Goal: Navigation & Orientation: Find specific page/section

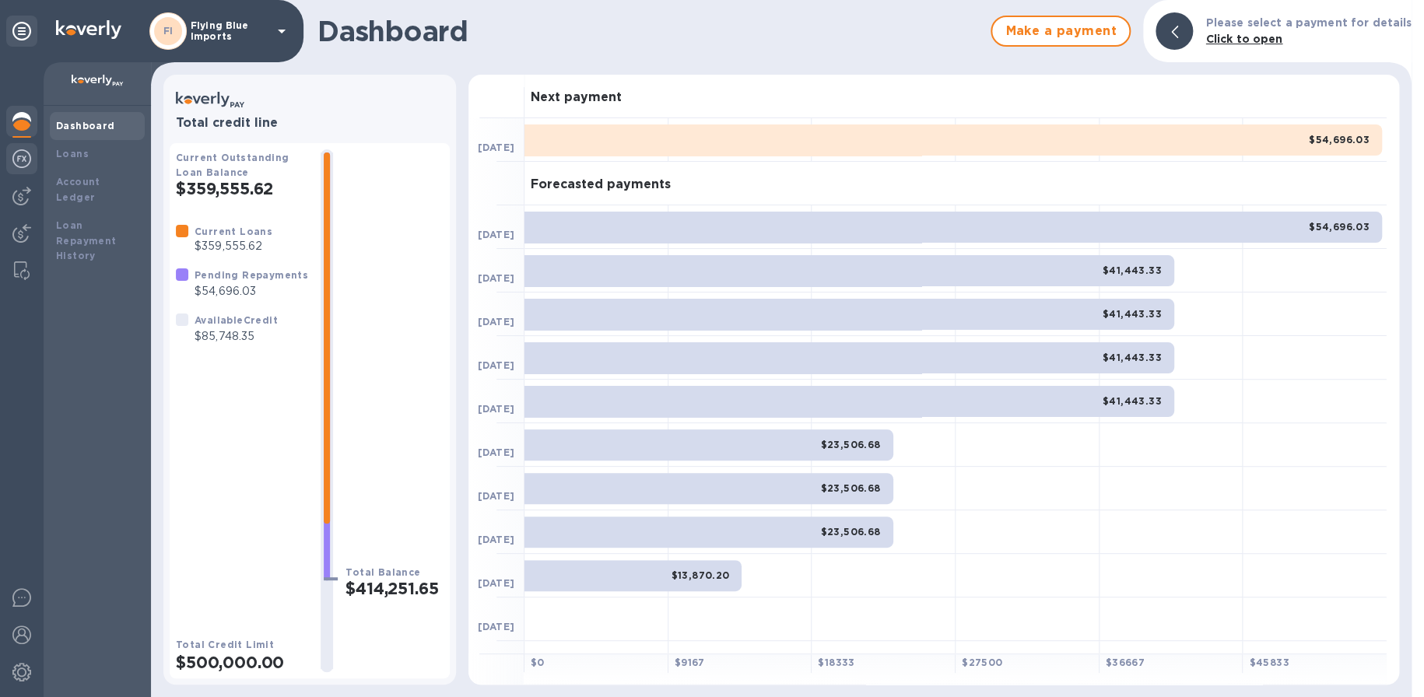
click at [18, 163] on img at bounding box center [21, 158] width 19 height 19
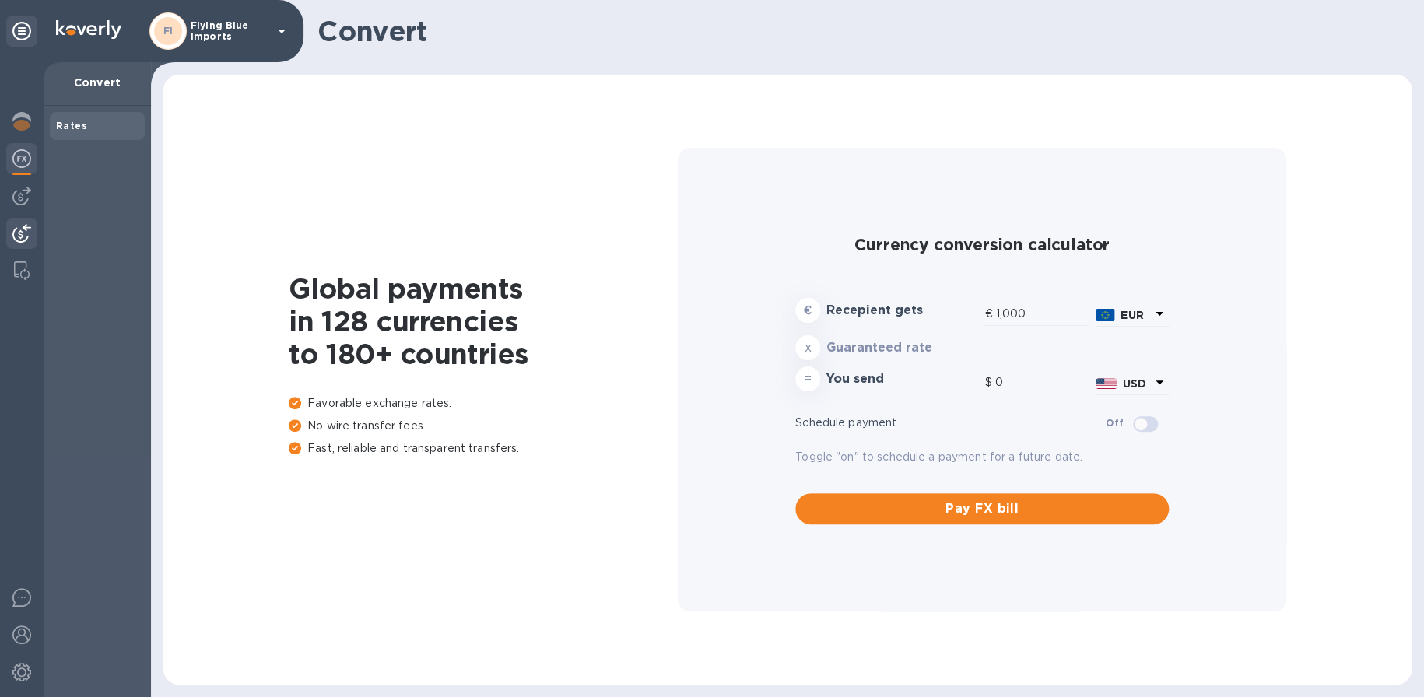
type input "1,181.01"
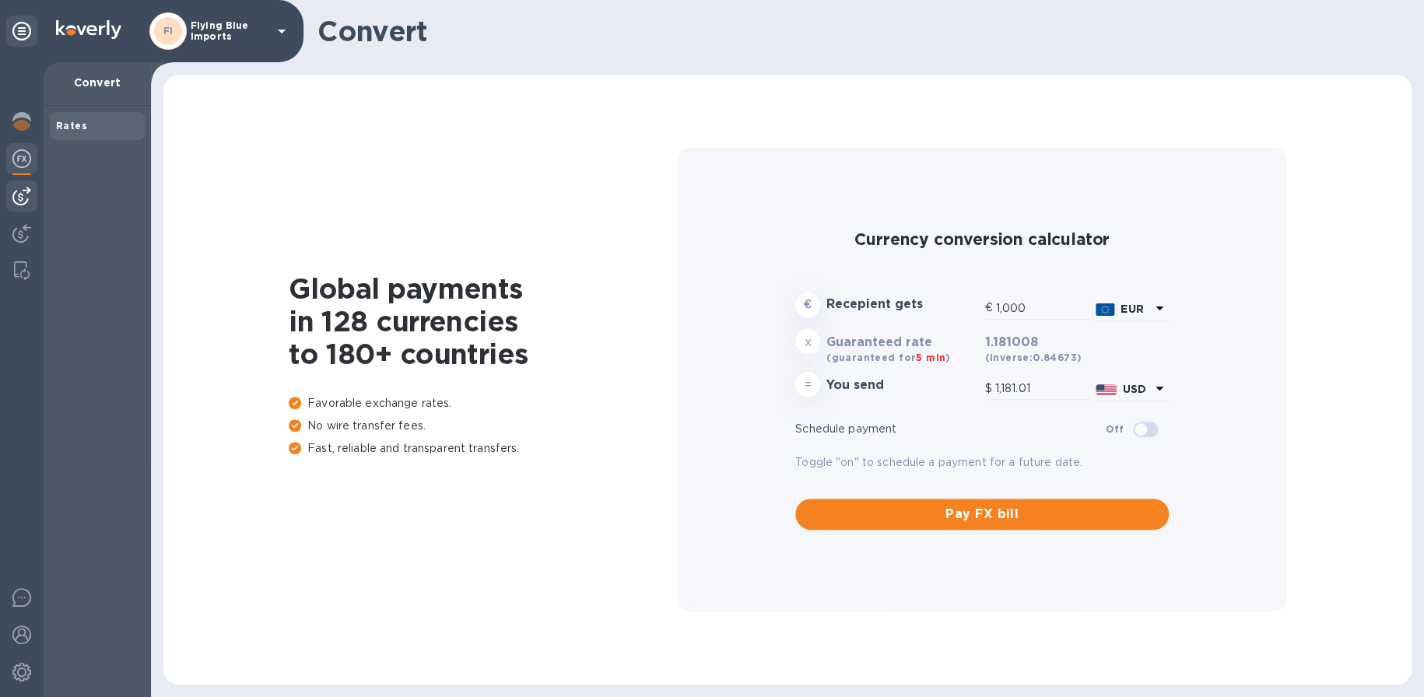
click at [28, 202] on img at bounding box center [21, 196] width 19 height 19
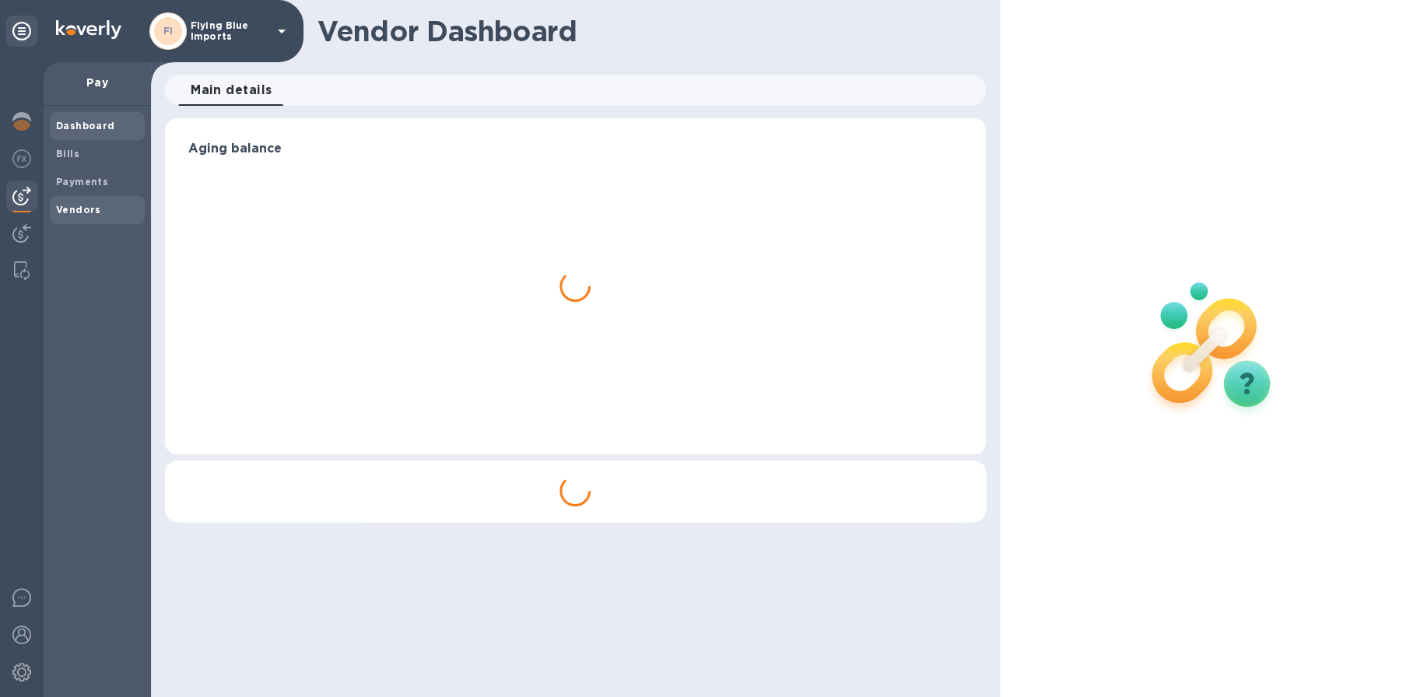
click at [81, 204] on b "Vendors" at bounding box center [78, 210] width 45 height 12
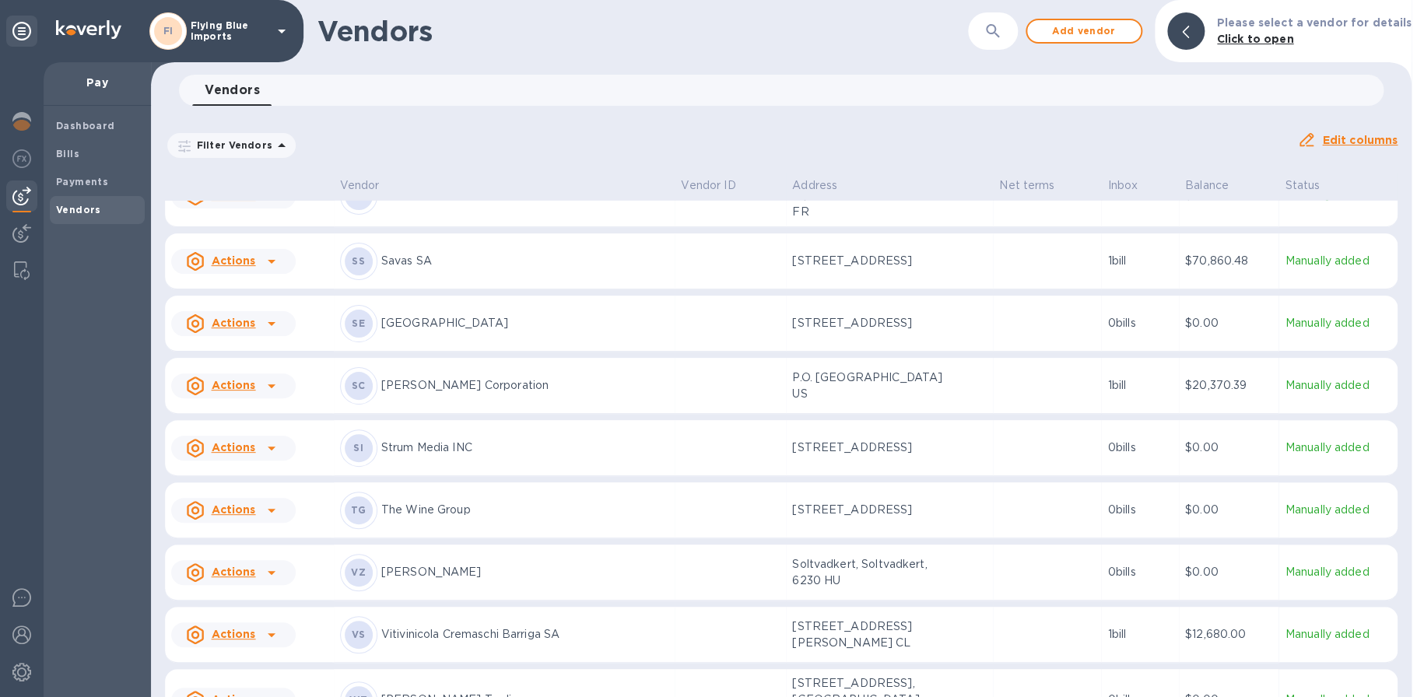
scroll to position [2328, 0]
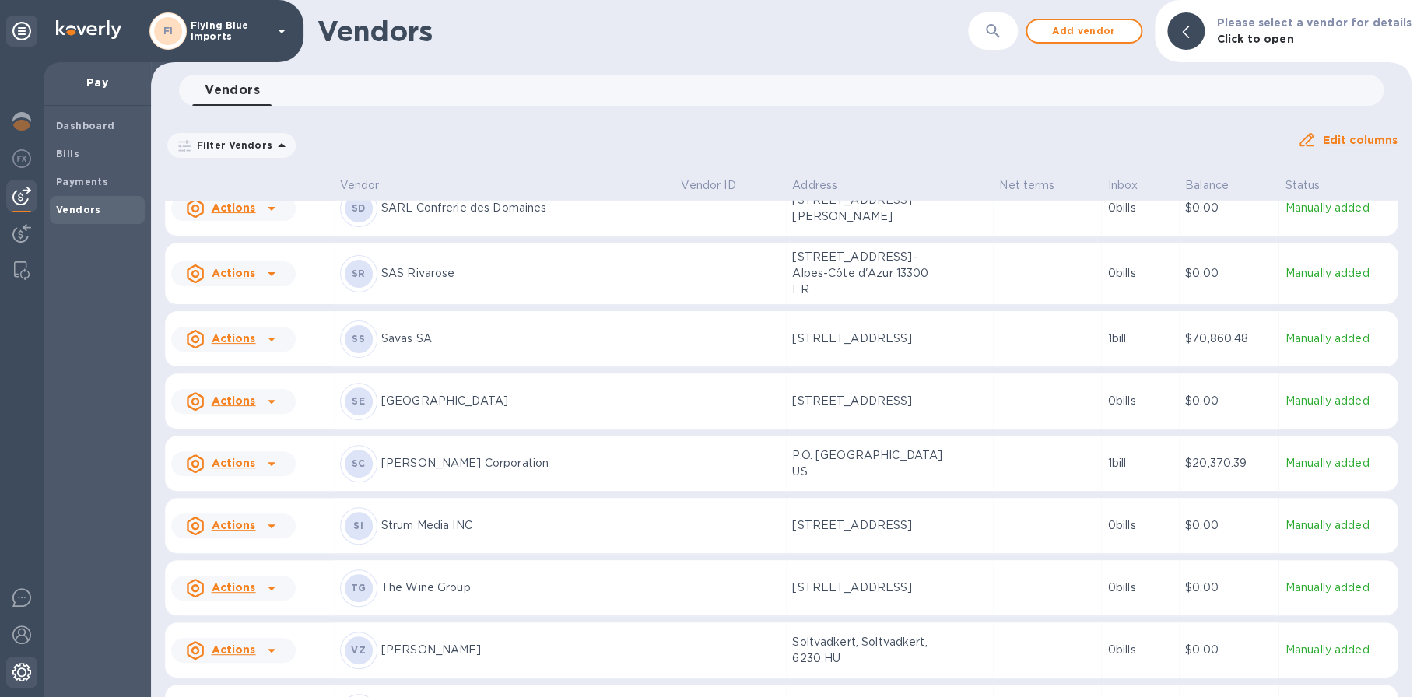
click at [22, 677] on img at bounding box center [21, 672] width 19 height 19
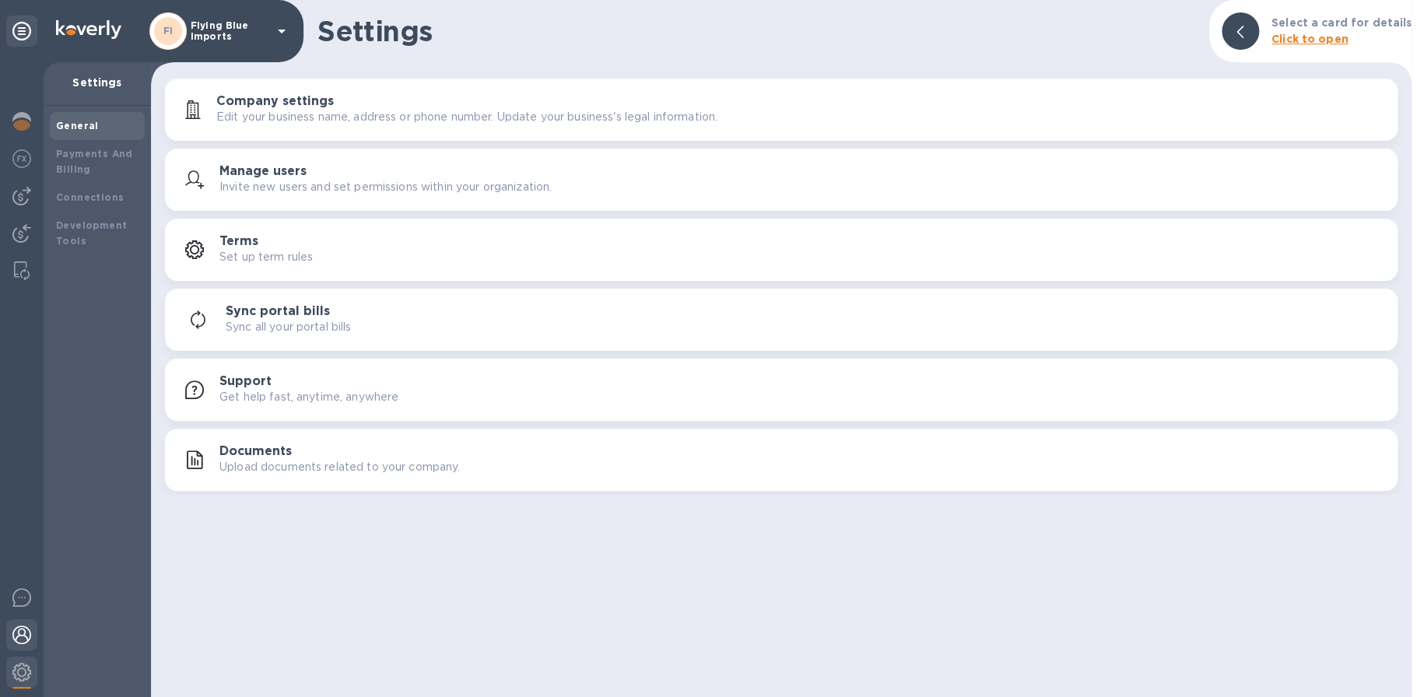
click at [24, 638] on img at bounding box center [21, 634] width 19 height 19
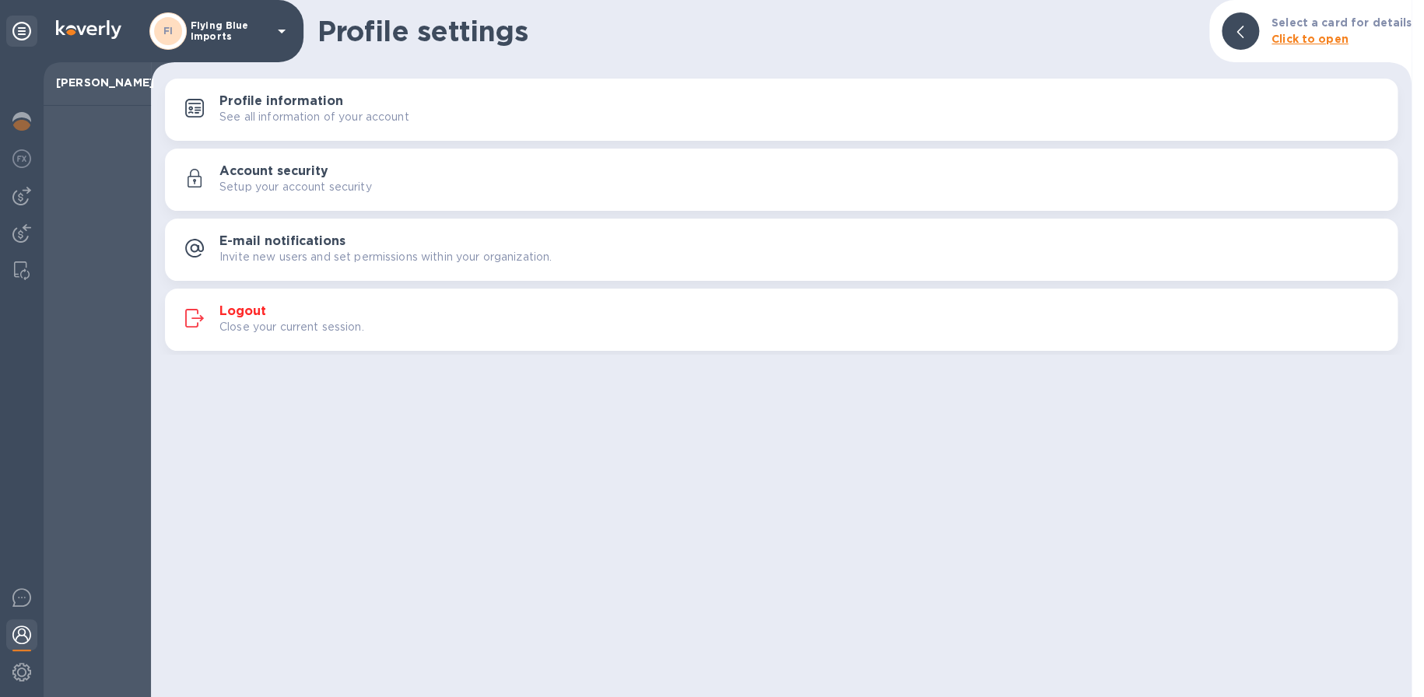
click at [282, 326] on p "Close your current session." at bounding box center [291, 327] width 145 height 16
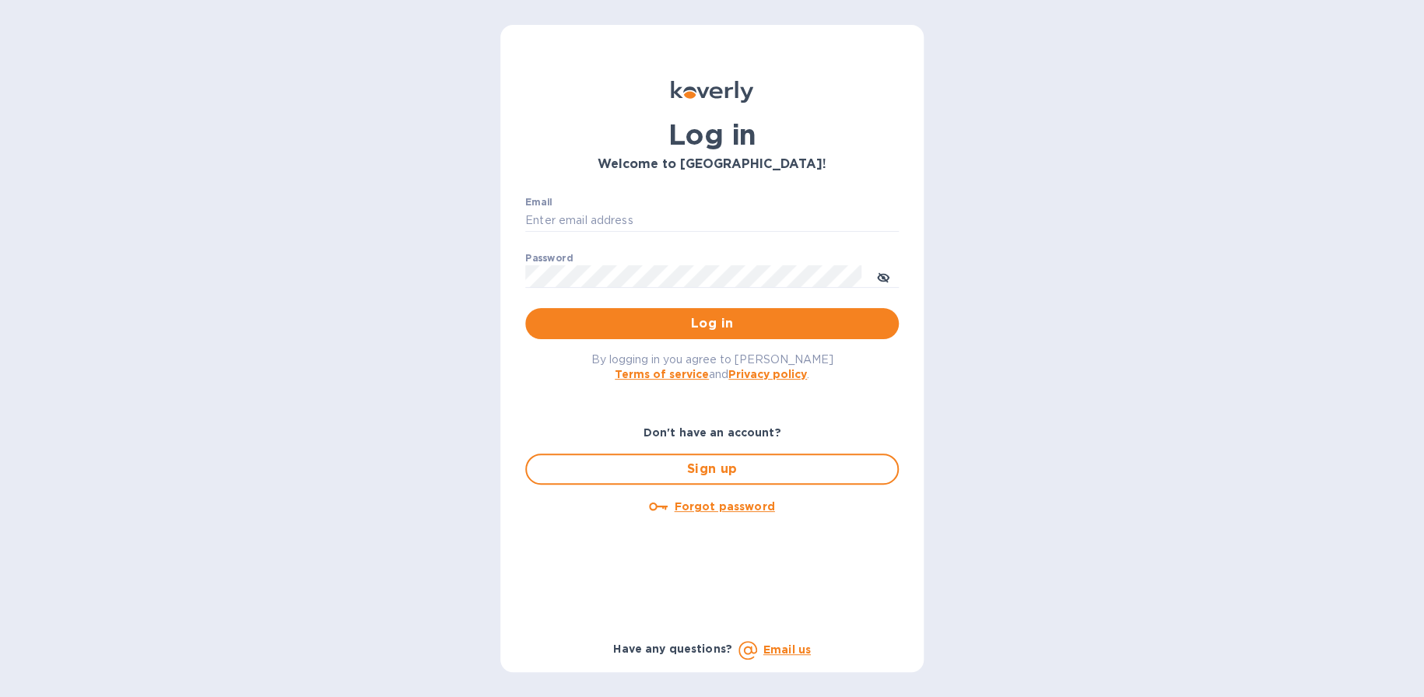
type input "[EMAIL_ADDRESS][DOMAIN_NAME]"
